Goal: Transaction & Acquisition: Purchase product/service

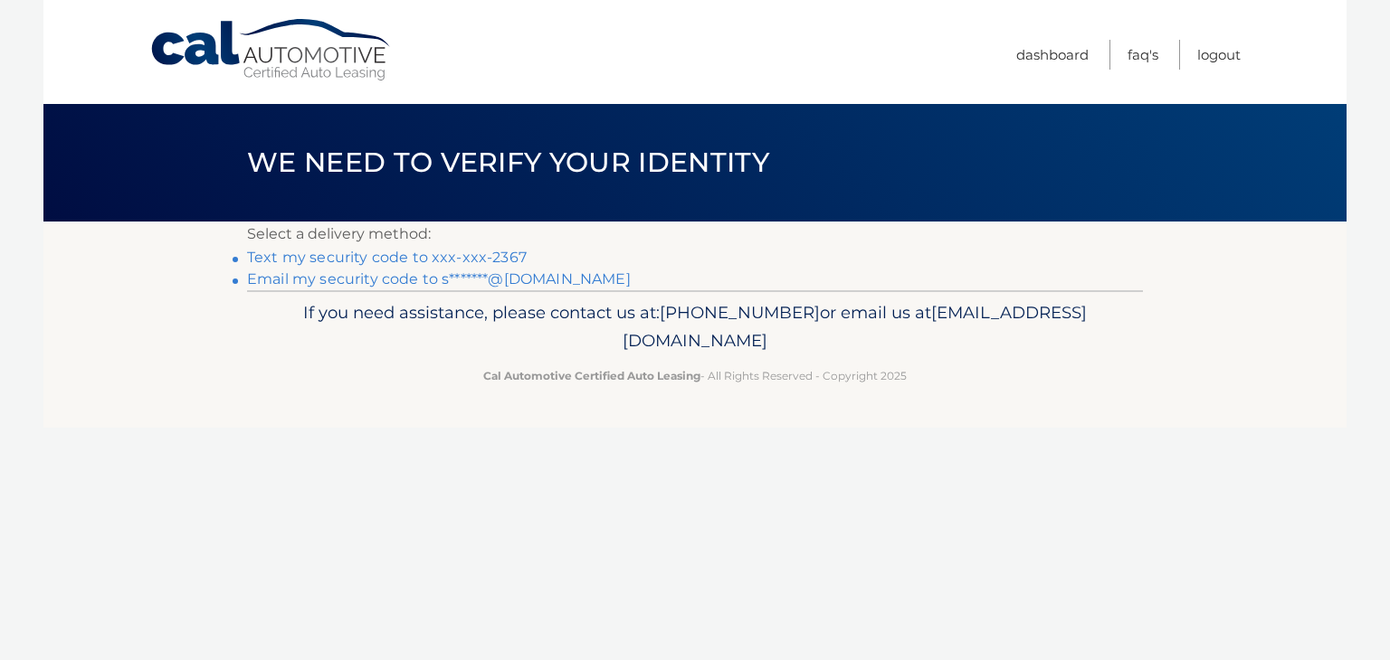
click at [430, 254] on link "Text my security code to xxx-xxx-2367" at bounding box center [387, 257] width 280 height 17
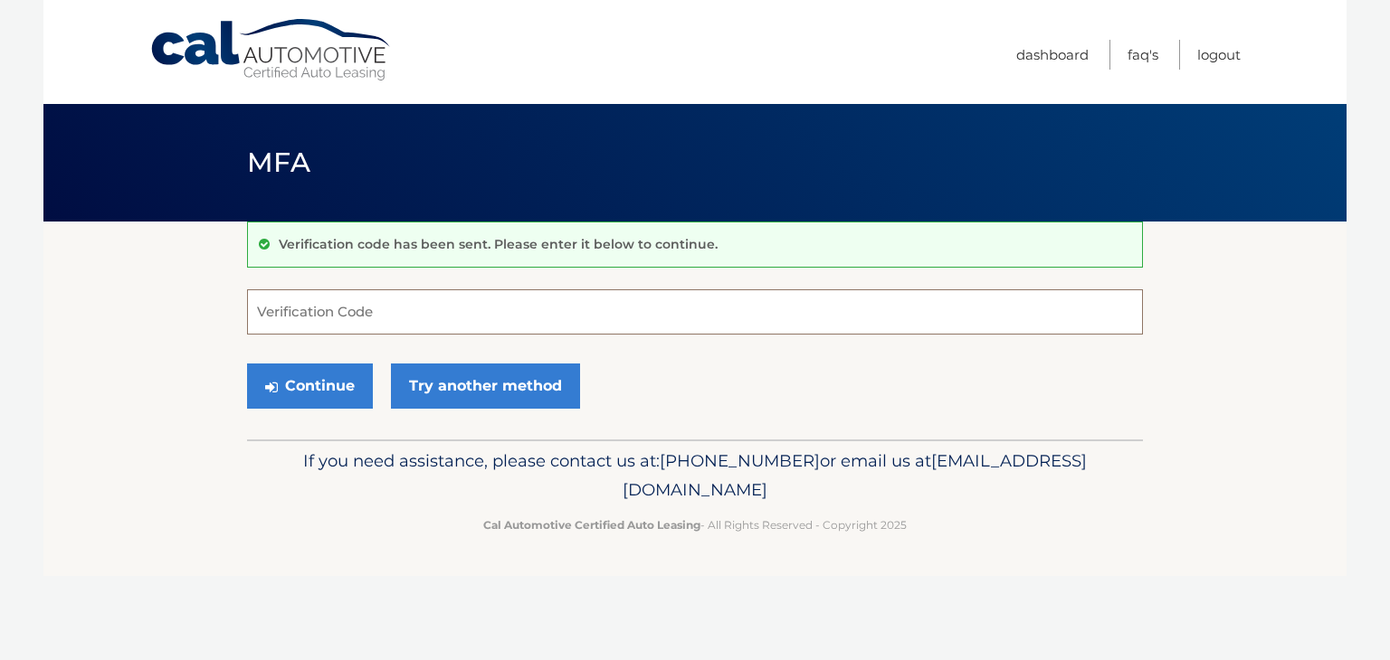
click at [325, 301] on input "Verification Code" at bounding box center [695, 312] width 896 height 45
type input "462151"
click at [269, 387] on icon "submit" at bounding box center [271, 387] width 13 height 14
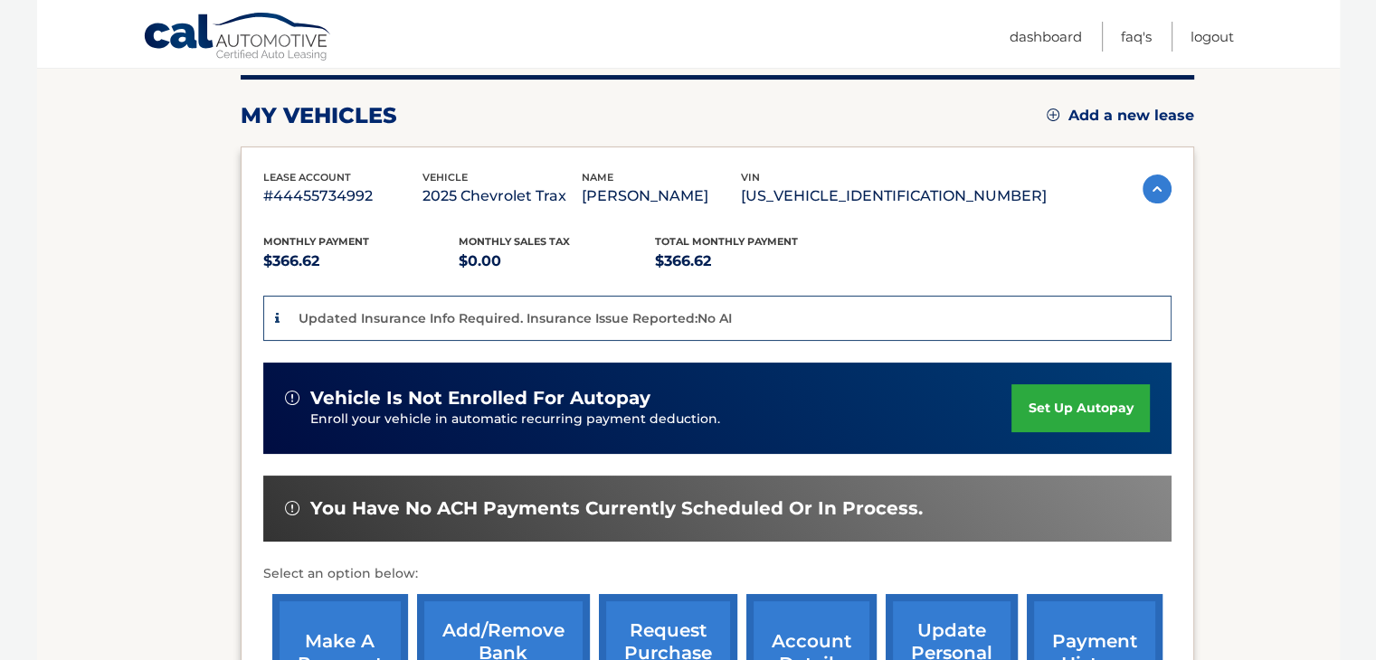
scroll to position [452, 0]
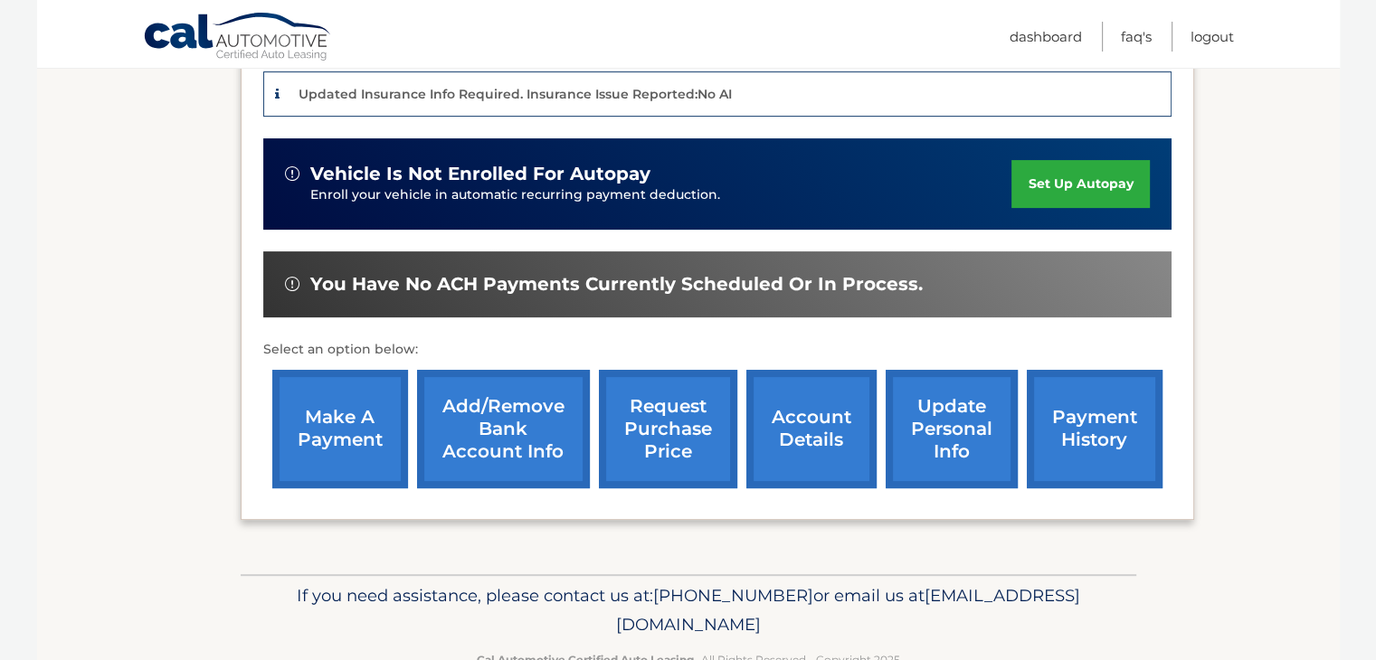
click at [318, 432] on link "make a payment" at bounding box center [340, 429] width 136 height 119
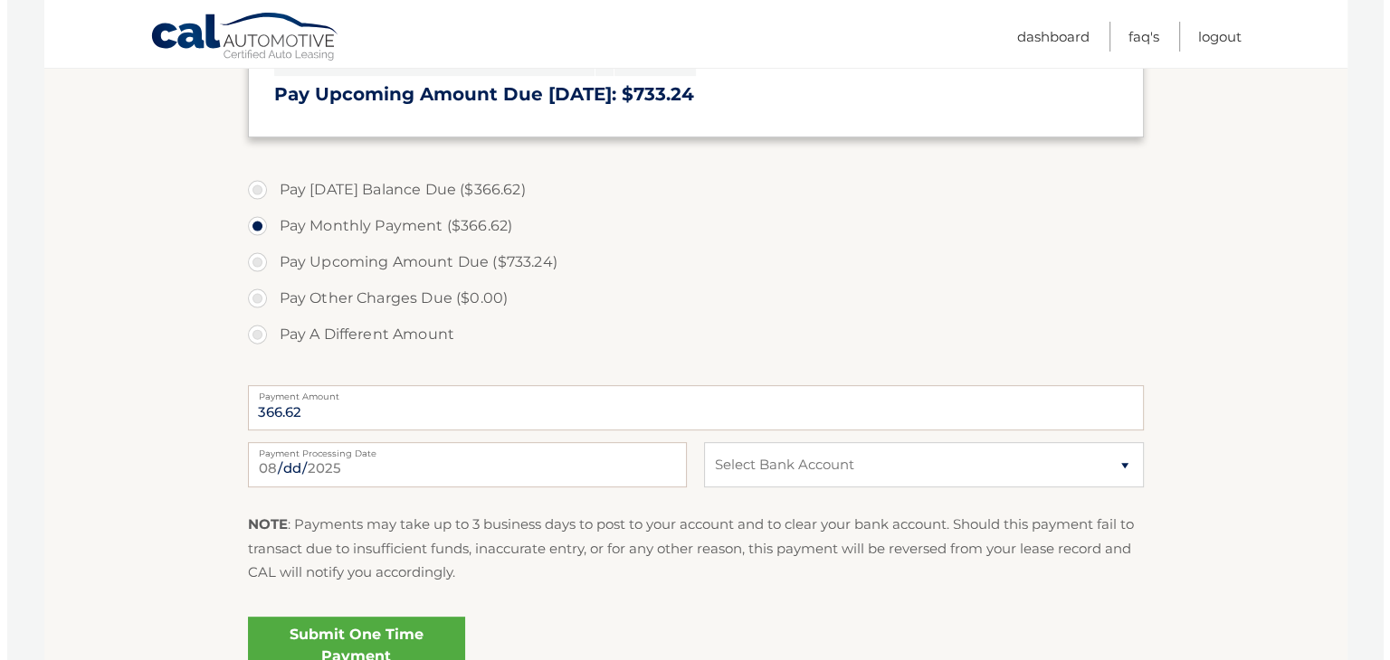
scroll to position [543, 0]
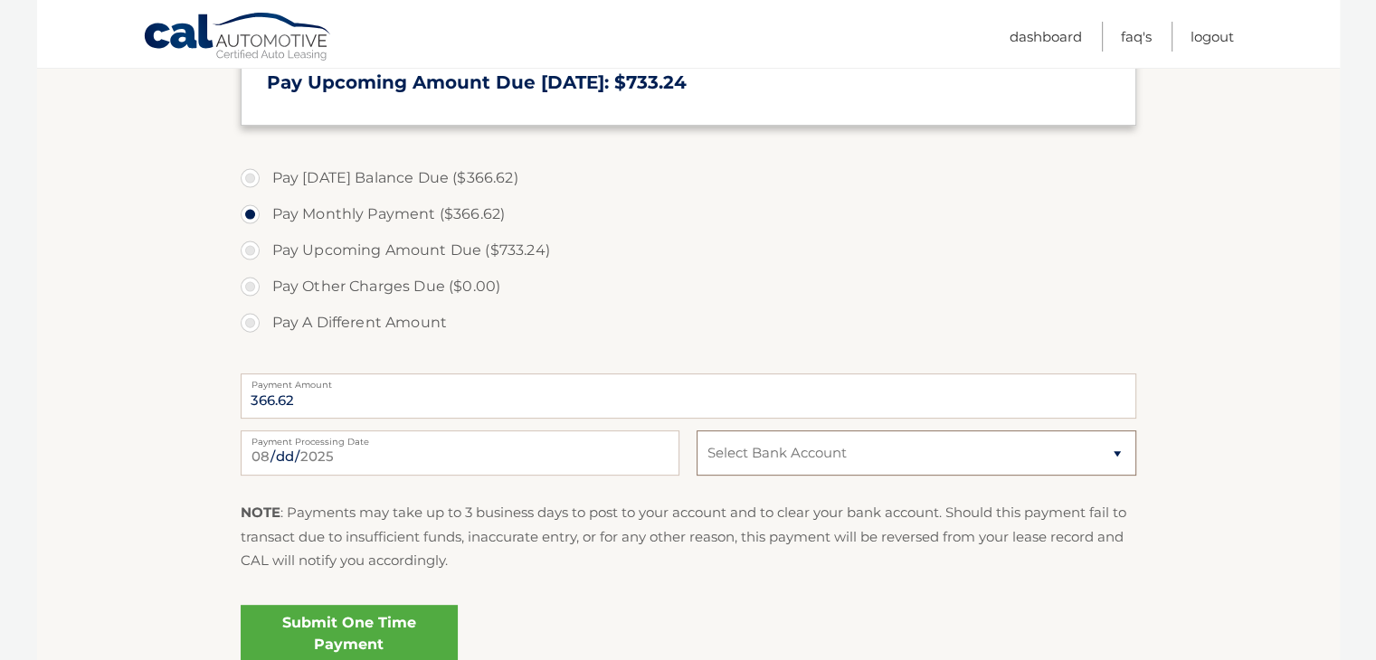
click at [754, 458] on select "Select Bank Account Checking TD BANK NA *****2280 Checking CAPITAL ONE N.A. ***…" at bounding box center [916, 453] width 439 height 45
select select "OWIzODE2MTktNWQ4Yy00OGI3LTk3NWUtOTNkOWY3OGJjYjZj"
click at [697, 431] on select "Select Bank Account Checking TD BANK NA *****2280 Checking CAPITAL ONE N.A. ***…" at bounding box center [916, 453] width 439 height 45
click at [358, 637] on link "Submit One Time Payment" at bounding box center [349, 634] width 217 height 58
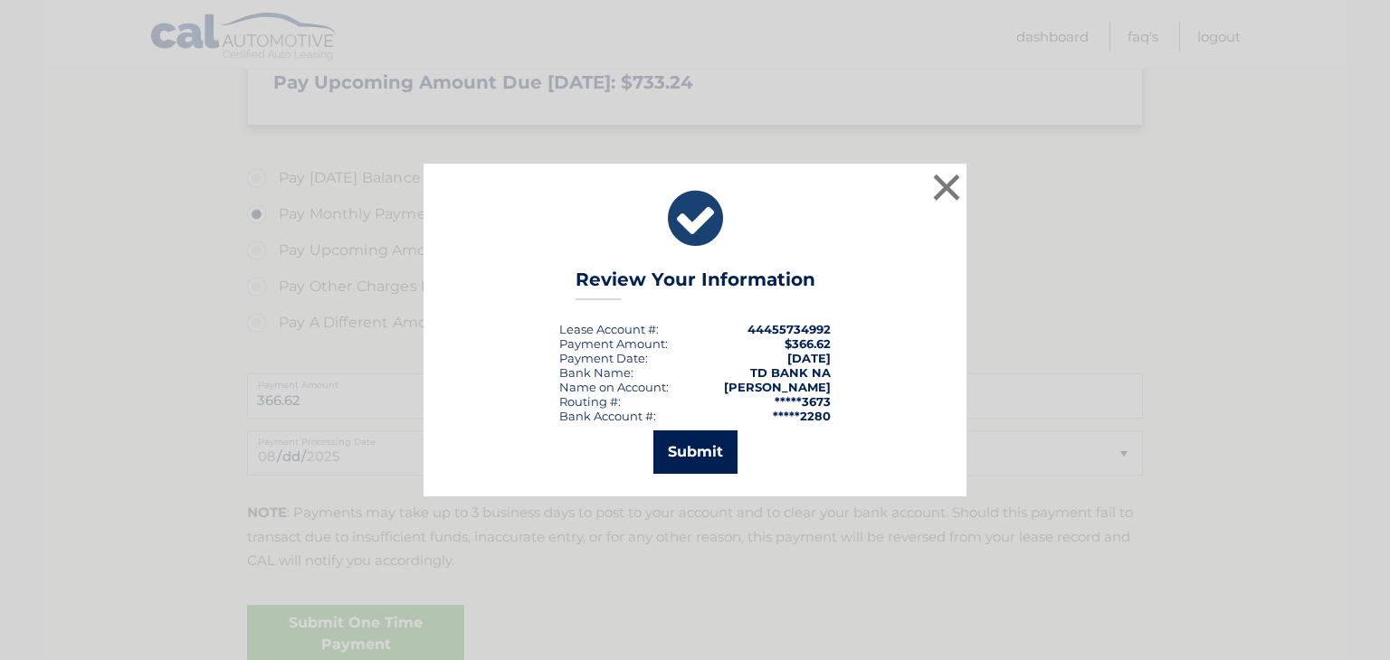
click at [667, 451] on button "Submit" at bounding box center [695, 452] width 84 height 43
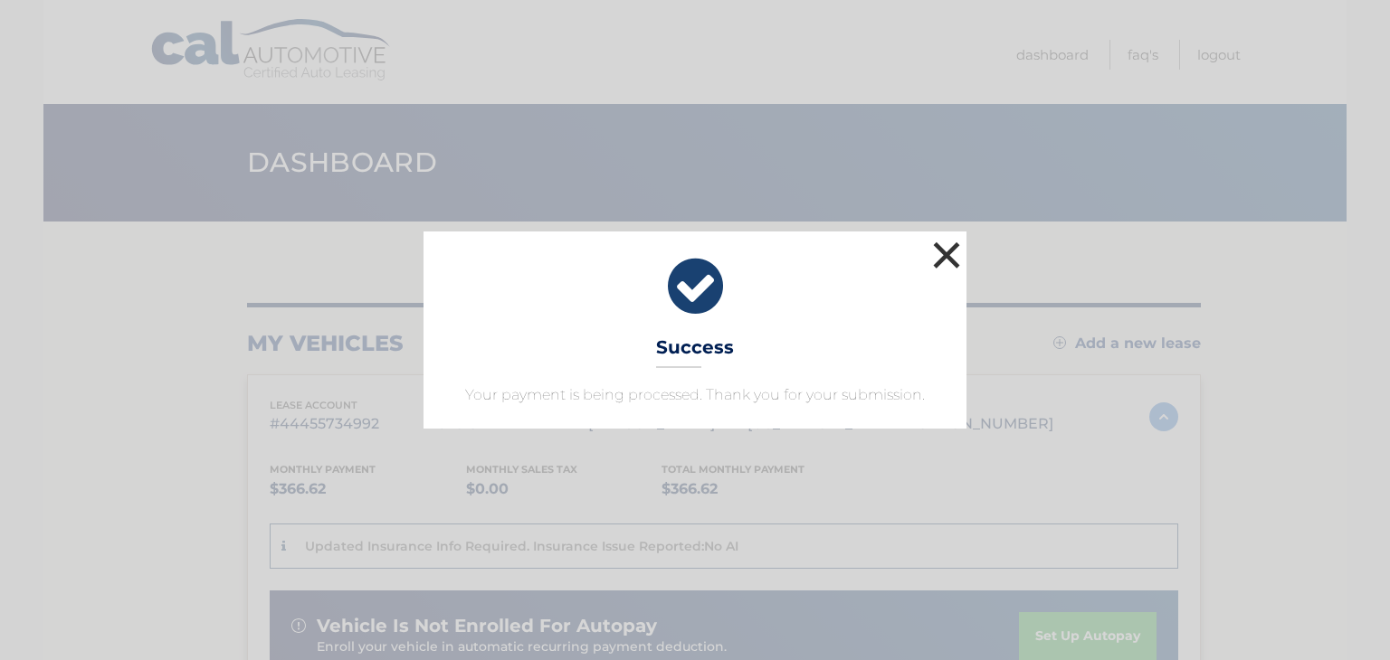
click at [946, 253] on button "×" at bounding box center [946, 255] width 36 height 36
